Goal: Navigation & Orientation: Find specific page/section

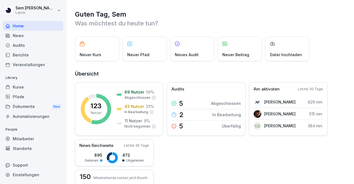
click at [38, 107] on div "Dokumente New" at bounding box center [33, 106] width 60 height 10
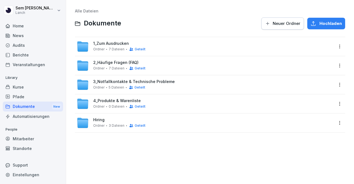
click at [114, 48] on span "7 Dateien" at bounding box center [117, 49] width 16 height 4
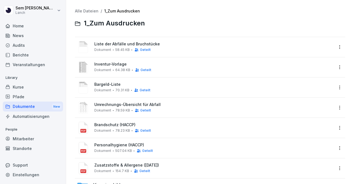
click at [93, 15] on div "Alle Dateien / 1_Zum Ausdrucken 1_Zum Ausdrucken" at bounding box center [210, 19] width 270 height 21
click at [88, 11] on link "Alle Dateien" at bounding box center [86, 11] width 23 height 5
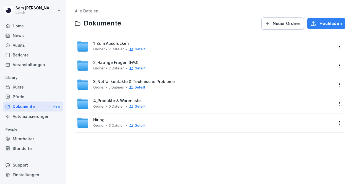
click at [108, 69] on div "Ordner 7 Dateien Geteilt" at bounding box center [119, 68] width 52 height 4
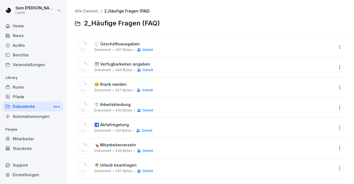
scroll to position [7, 0]
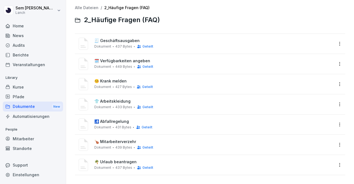
click at [109, 99] on span "👕 Arbeitskleidung" at bounding box center [213, 101] width 239 height 5
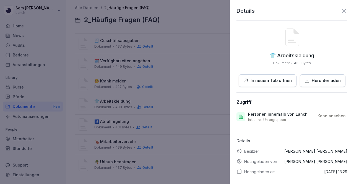
click at [139, 140] on div at bounding box center [177, 92] width 354 height 184
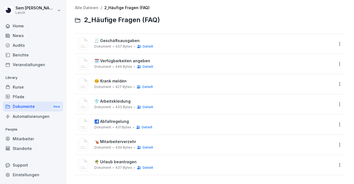
click at [119, 139] on span "🍗 Mitarbeiterverzehr" at bounding box center [213, 141] width 239 height 5
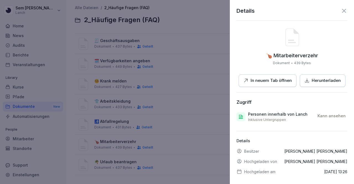
click at [267, 87] on div "Details 🍗 Mitarbeiterverzehr Dokument 439 Bytes In neuem Tab öffnen Herunterlad…" at bounding box center [292, 92] width 124 height 184
click at [269, 80] on p "In neuem Tab öffnen" at bounding box center [270, 80] width 41 height 6
click at [214, 68] on div at bounding box center [177, 92] width 354 height 184
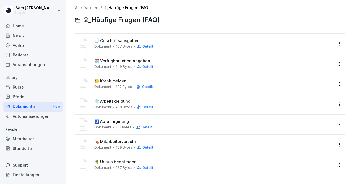
click at [121, 98] on div "👕 Arbeitskleidung Dokument 433 Bytes Geteilt" at bounding box center [205, 104] width 257 height 13
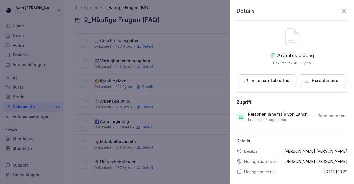
click at [252, 78] on p "In neuem Tab öffnen" at bounding box center [270, 80] width 41 height 6
click at [156, 41] on div at bounding box center [177, 92] width 354 height 184
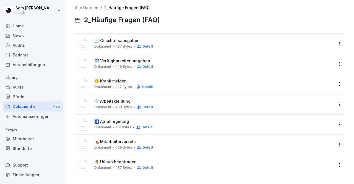
scroll to position [0, 0]
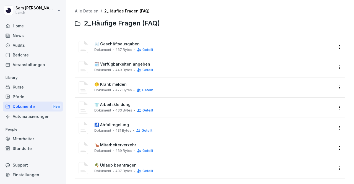
click at [91, 14] on div "Alle Dateien / 2_Häufige Fragen (FAQ) 2_Häufige Fragen (FAQ)" at bounding box center [210, 19] width 270 height 21
click at [90, 12] on link "Alle Dateien" at bounding box center [86, 11] width 23 height 5
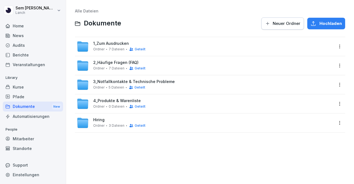
click at [106, 101] on span "4_Produkte & Warenliste" at bounding box center [117, 100] width 48 height 5
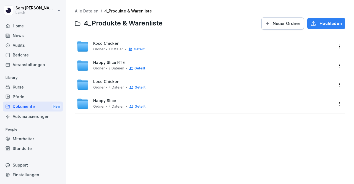
click at [109, 87] on span "4 Dateien" at bounding box center [117, 87] width 16 height 4
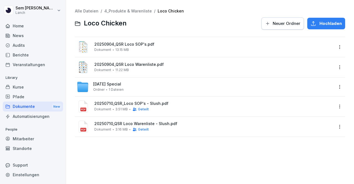
click at [135, 46] on span "20250904_QSR Loco SOP's.pdf" at bounding box center [213, 44] width 239 height 5
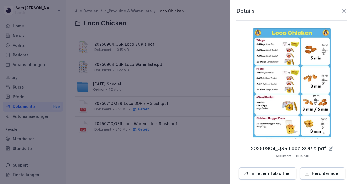
scroll to position [111, 0]
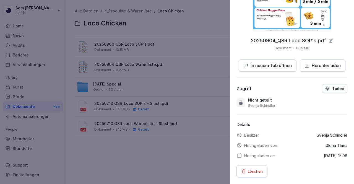
click at [272, 62] on p "In neuem Tab öffnen" at bounding box center [270, 65] width 41 height 6
click at [206, 22] on div at bounding box center [177, 92] width 354 height 184
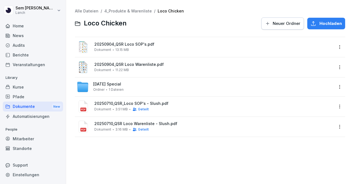
click at [88, 11] on link "Alle Dateien" at bounding box center [86, 11] width 23 height 5
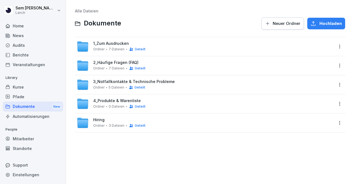
click at [126, 119] on div "Hiring Ordner 3 Dateien Geteilt" at bounding box center [119, 122] width 52 height 10
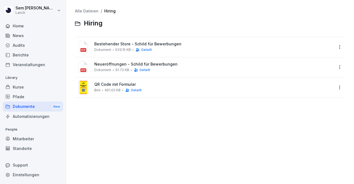
click at [90, 11] on link "Alle Dateien" at bounding box center [86, 11] width 23 height 5
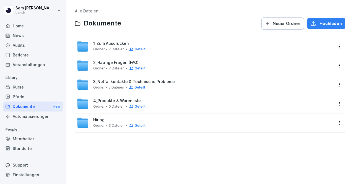
click at [117, 62] on span "2_Häufige Fragen (FAQ)" at bounding box center [115, 62] width 45 height 5
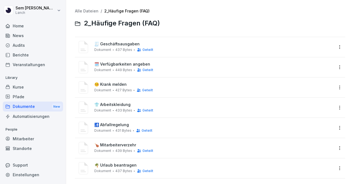
scroll to position [7, 0]
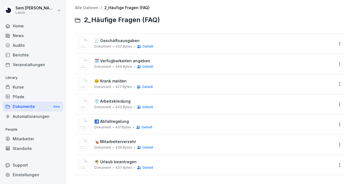
click at [119, 167] on div "🌴 Urlaub beantragen Dokument 437 Bytes Geteilt" at bounding box center [210, 165] width 270 height 20
click at [118, 166] on span "437 Bytes" at bounding box center [123, 168] width 17 height 4
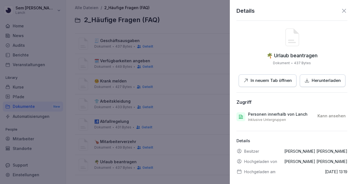
click at [266, 82] on p "In neuem Tab öffnen" at bounding box center [270, 80] width 41 height 6
